Goal: Task Accomplishment & Management: Manage account settings

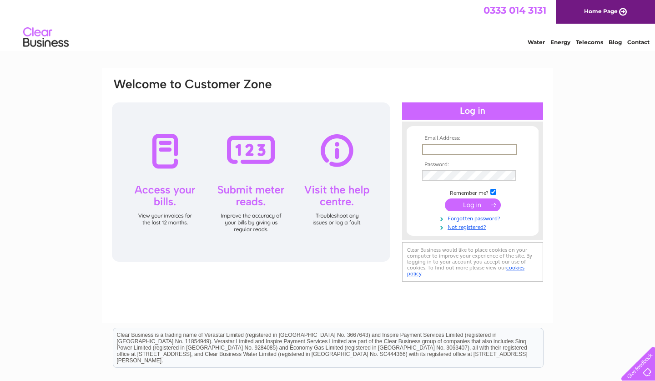
type input "katieskitchen95@hotmail.com"
click at [468, 208] on input "submit" at bounding box center [473, 203] width 56 height 13
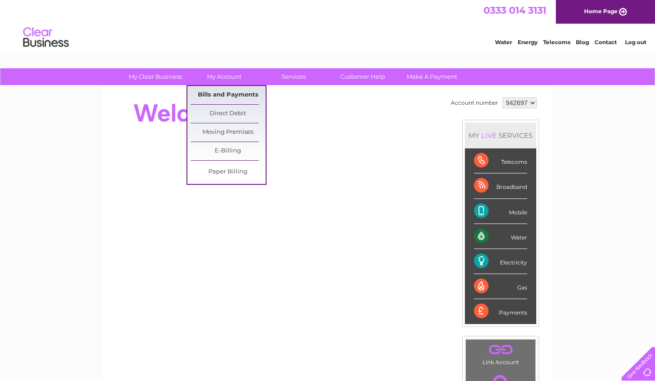
click at [228, 97] on link "Bills and Payments" at bounding box center [228, 95] width 75 height 18
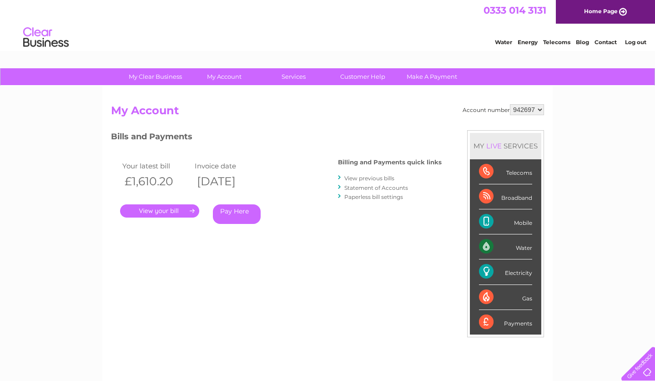
click at [375, 177] on link "View previous bills" at bounding box center [369, 178] width 50 height 7
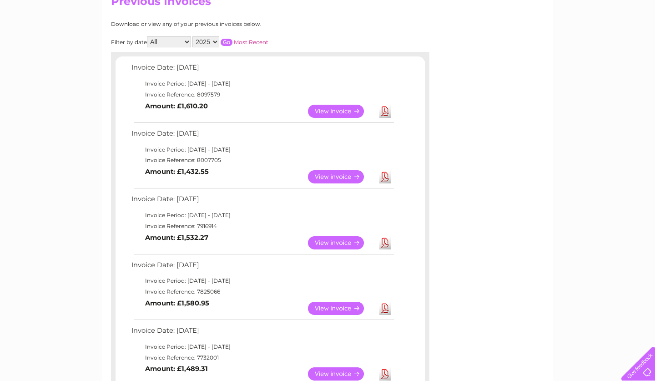
scroll to position [127, 0]
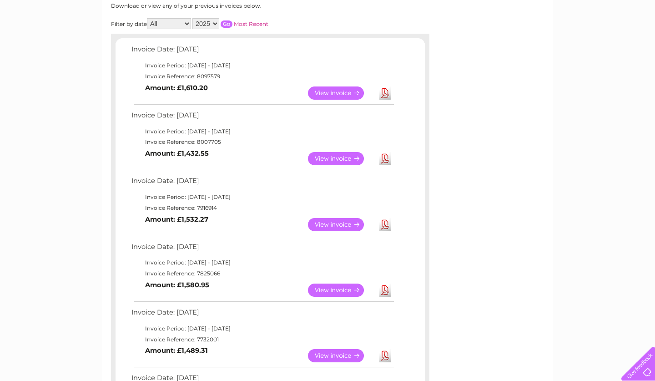
click at [339, 284] on link "View" at bounding box center [341, 289] width 67 height 13
click at [339, 221] on link "View" at bounding box center [341, 224] width 67 height 13
click at [343, 155] on link "View" at bounding box center [341, 158] width 67 height 13
click at [335, 157] on link "View" at bounding box center [341, 158] width 67 height 13
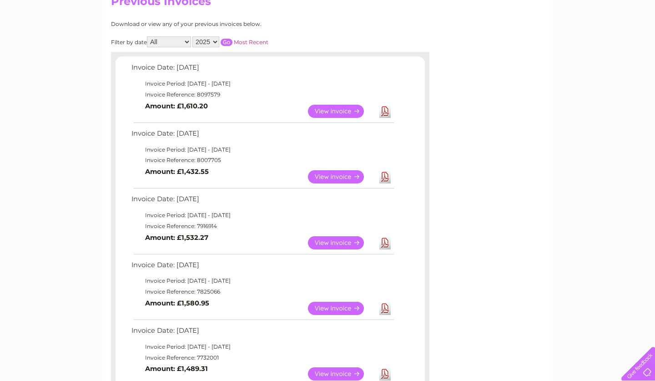
click at [336, 110] on link "View" at bounding box center [341, 111] width 67 height 13
click at [233, 40] on input "button" at bounding box center [227, 42] width 12 height 7
click at [253, 41] on link "Most Recent" at bounding box center [251, 42] width 35 height 7
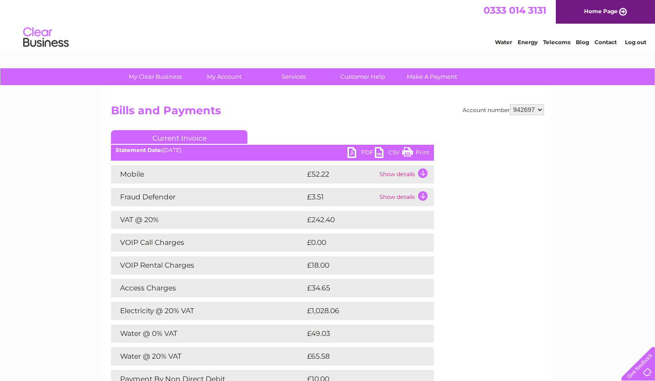
click at [410, 152] on link "Print" at bounding box center [415, 153] width 27 height 13
click at [355, 151] on link "PDF" at bounding box center [361, 153] width 27 height 13
click at [354, 151] on link "PDF" at bounding box center [361, 153] width 27 height 13
click at [353, 151] on link "PDF" at bounding box center [361, 153] width 27 height 13
click at [355, 152] on link "PDF" at bounding box center [361, 153] width 27 height 13
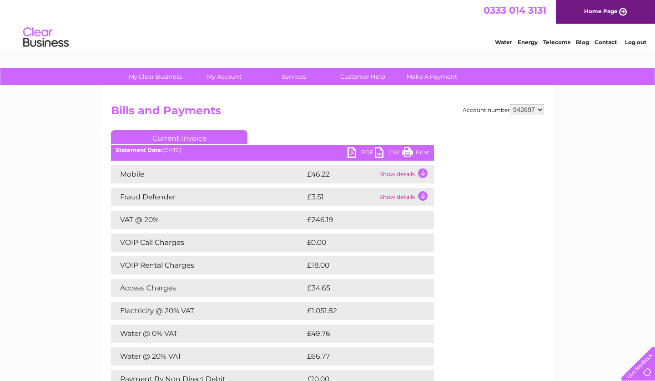
click at [352, 151] on link "PDF" at bounding box center [361, 153] width 27 height 13
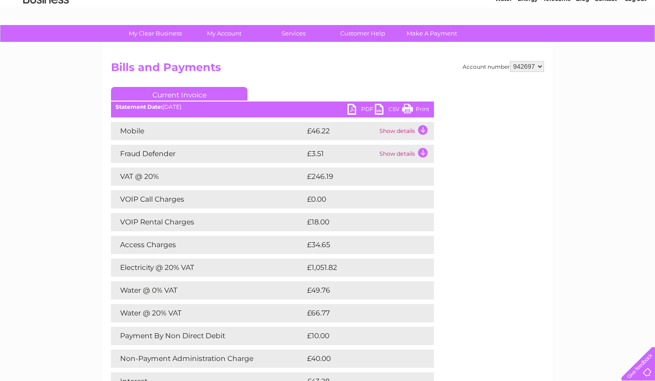
scroll to position [55, 0]
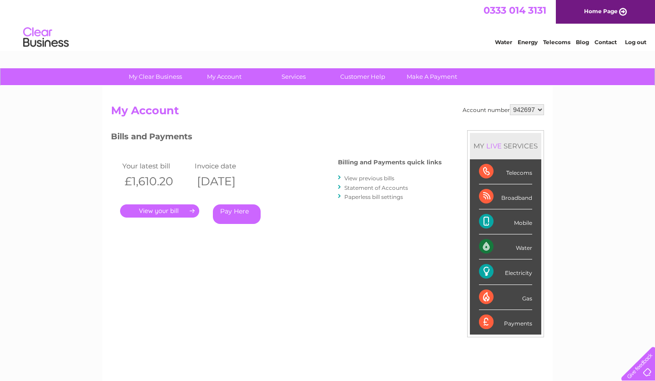
click at [372, 185] on link "Statement of Accounts" at bounding box center [376, 187] width 64 height 7
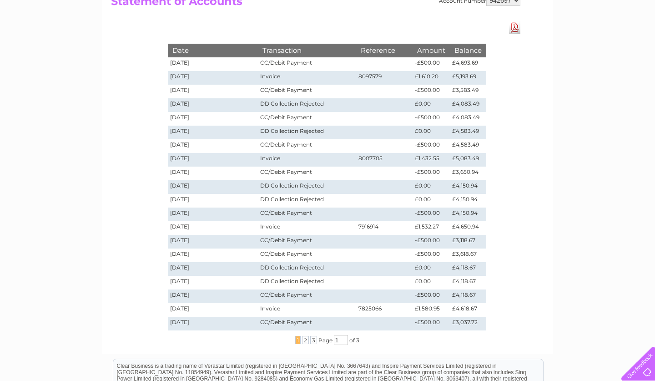
scroll to position [91, 0]
